Goal: Navigation & Orientation: Understand site structure

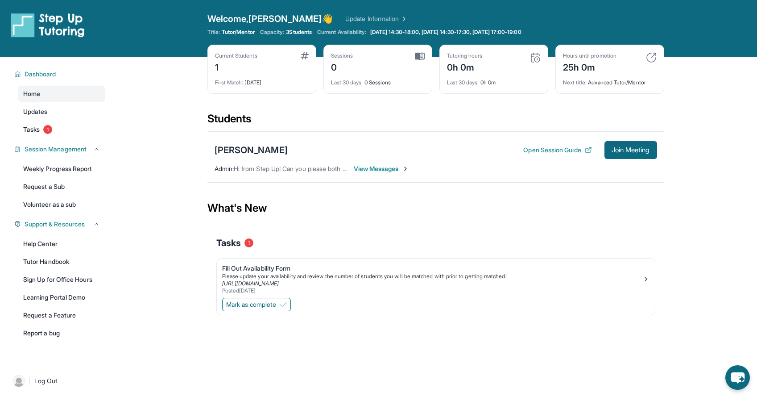
click at [535, 54] on img at bounding box center [535, 57] width 11 height 11
click at [530, 58] on img at bounding box center [535, 57] width 11 height 11
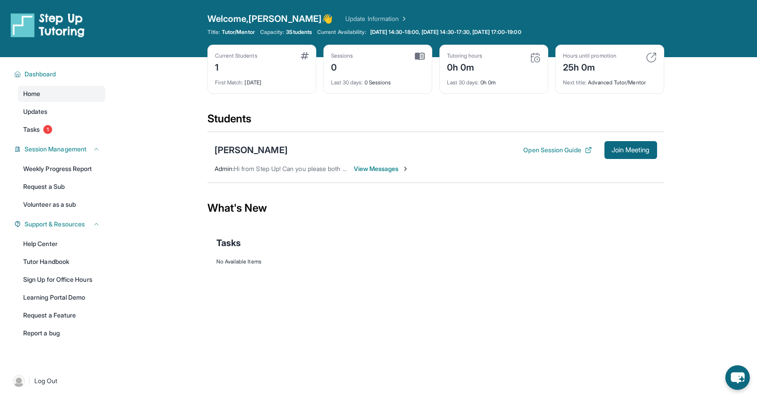
click at [468, 78] on div "Last 30 days : 0h 0m" at bounding box center [494, 80] width 94 height 12
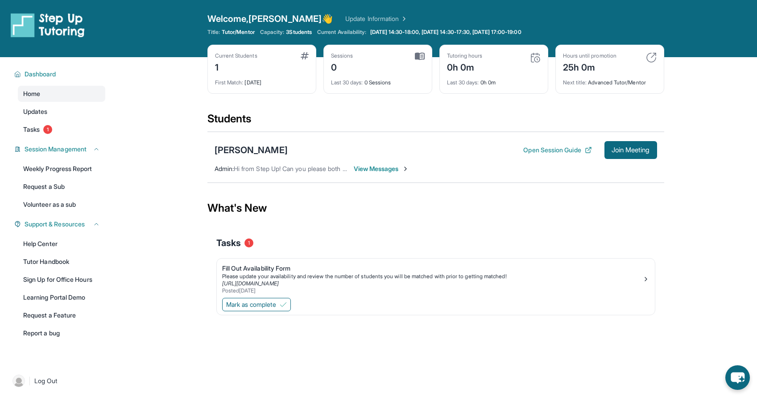
click at [403, 59] on div "Sessions 0" at bounding box center [378, 62] width 94 height 21
click at [73, 169] on link "Weekly Progress Report" at bounding box center [61, 169] width 87 height 16
click at [80, 113] on link "Updates" at bounding box center [61, 111] width 87 height 16
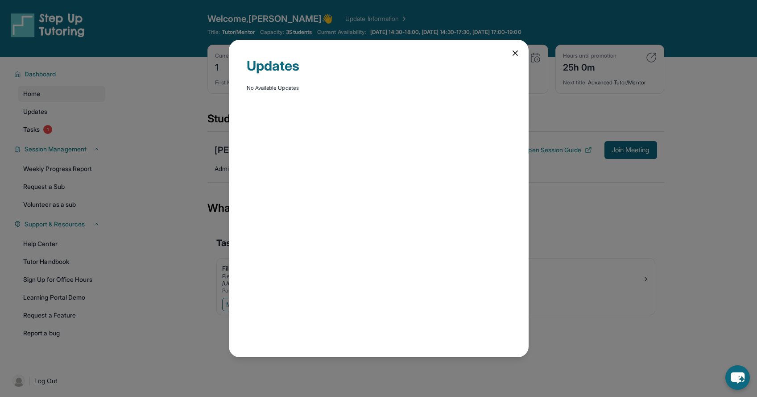
click at [509, 55] on div "Updates No Available Updates" at bounding box center [379, 198] width 300 height 317
click at [512, 54] on icon at bounding box center [515, 53] width 9 height 9
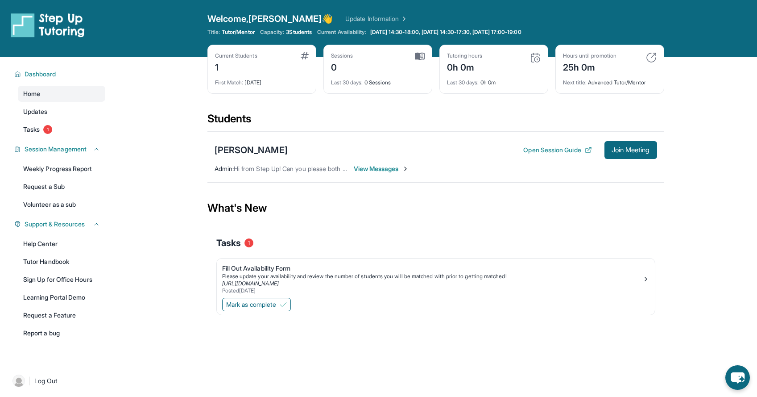
click at [365, 169] on span "View Messages" at bounding box center [382, 168] width 56 height 9
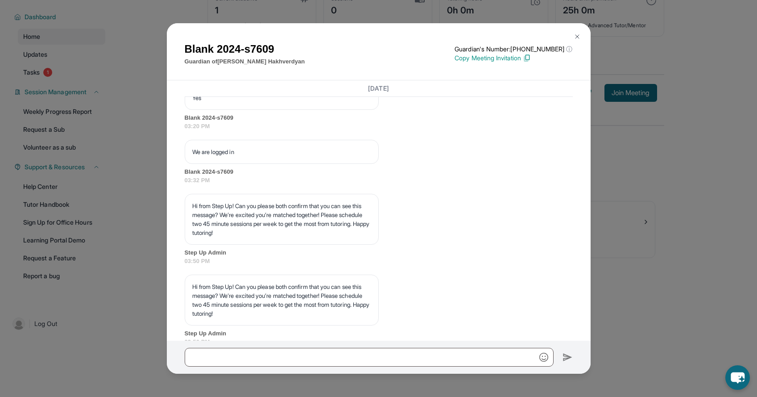
scroll to position [889, 0]
click at [574, 35] on img at bounding box center [577, 36] width 7 height 7
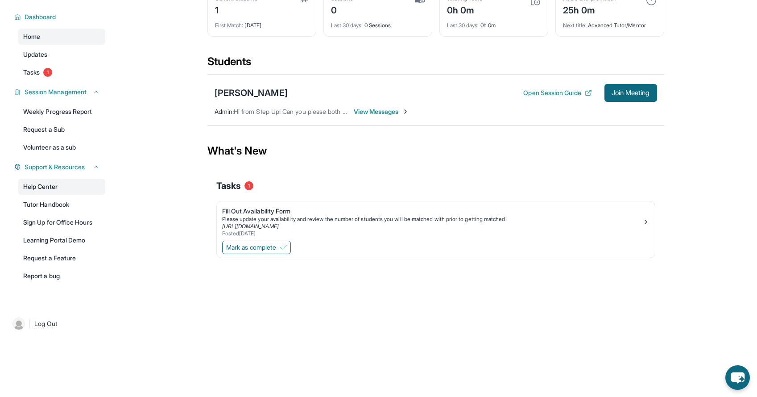
click at [47, 189] on link "Help Center" at bounding box center [61, 186] width 87 height 16
click at [84, 203] on link "Tutor Handbook" at bounding box center [61, 204] width 87 height 16
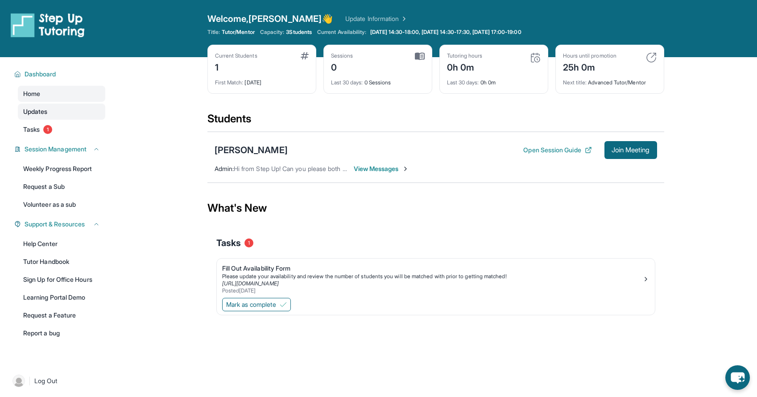
click at [101, 110] on link "Updates" at bounding box center [61, 111] width 87 height 16
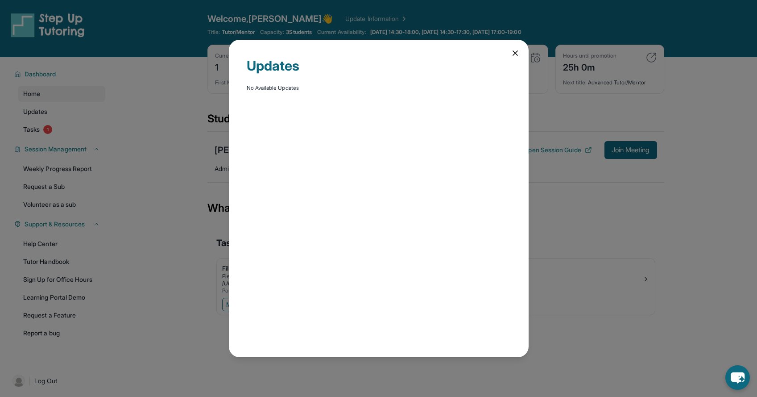
click at [90, 136] on div "Updates No Available Updates" at bounding box center [378, 198] width 757 height 397
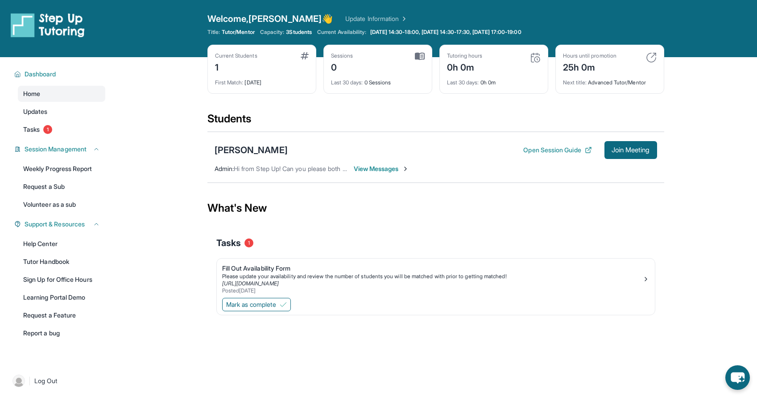
click at [287, 68] on div "Current Students 1" at bounding box center [262, 62] width 94 height 21
click at [427, 58] on div "Sessions 0 Last 30 days : 0 Sessions" at bounding box center [377, 69] width 109 height 49
click at [420, 61] on div "Sessions 0" at bounding box center [378, 62] width 94 height 21
click at [420, 59] on img at bounding box center [420, 56] width 10 height 8
click at [422, 58] on div "Sessions 0 Last 30 days : 0 Sessions" at bounding box center [377, 69] width 109 height 49
